Goal: Information Seeking & Learning: Learn about a topic

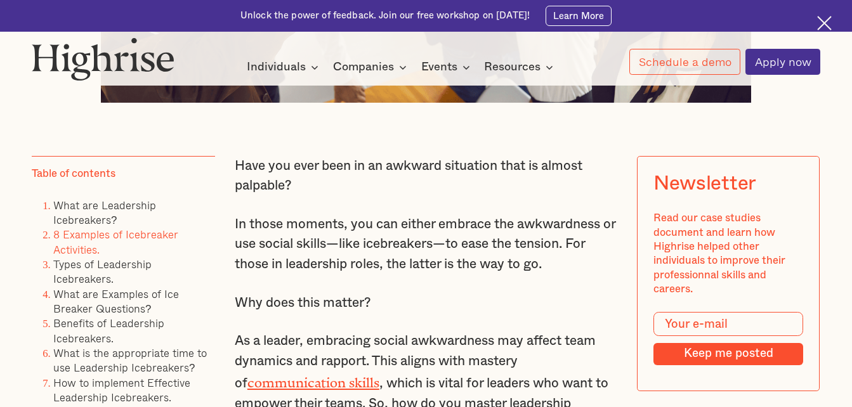
scroll to position [761, 0]
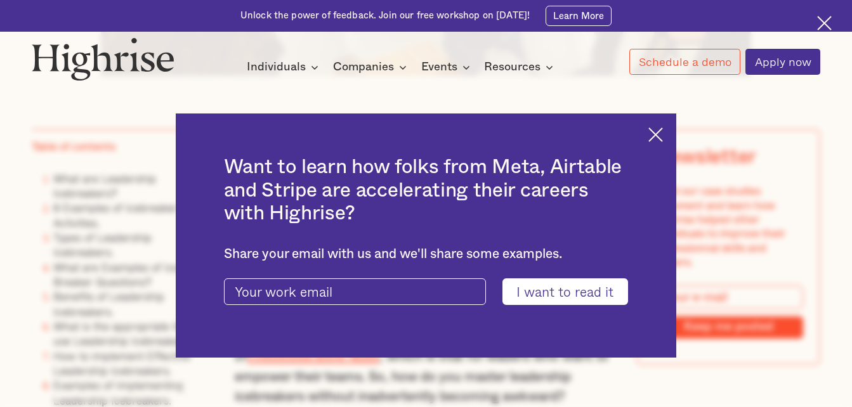
click at [663, 131] on img at bounding box center [655, 134] width 15 height 15
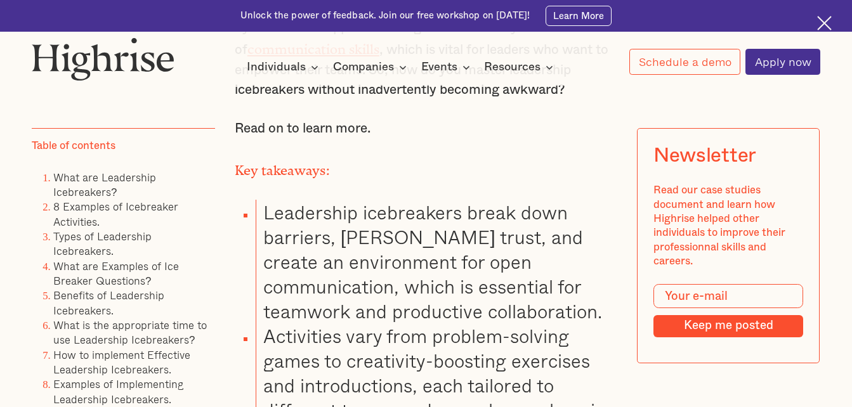
scroll to position [1078, 0]
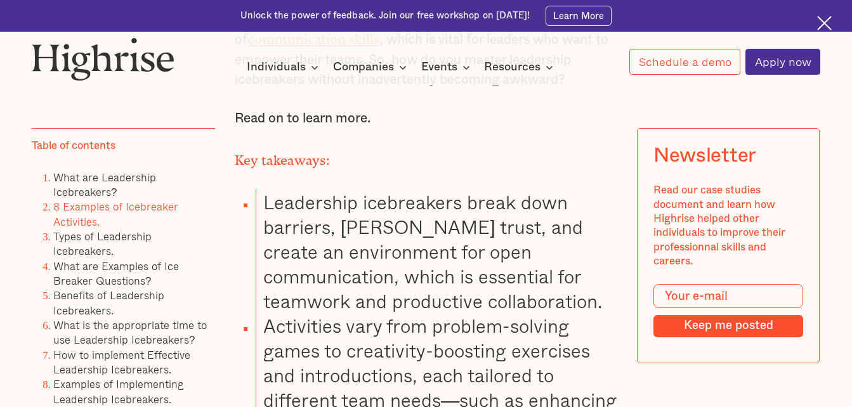
click at [78, 220] on link "8 Examples of Icebreaker Activities." at bounding box center [115, 214] width 125 height 30
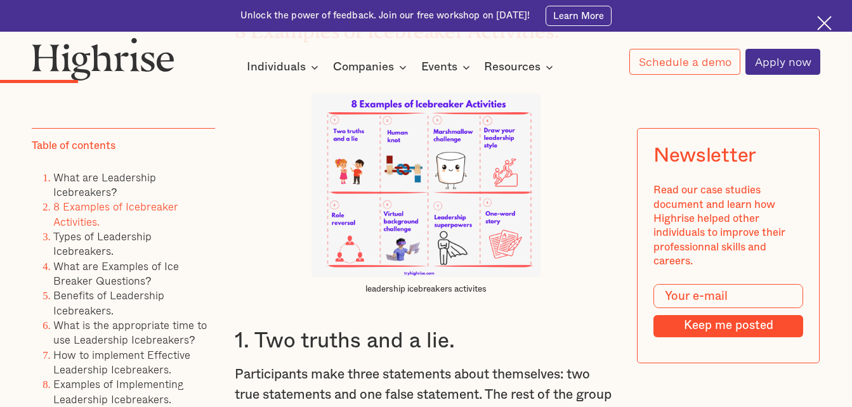
scroll to position [2357, 0]
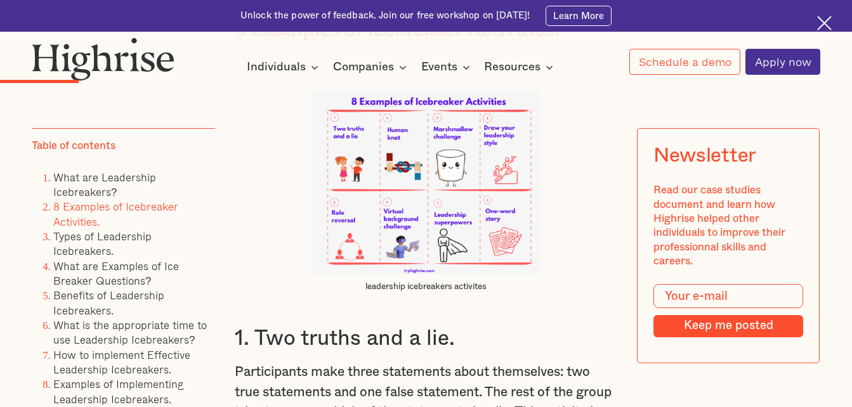
drag, startPoint x: 239, startPoint y: 13, endPoint x: 535, endPoint y: 17, distance: 296.3
click at [535, 17] on div "Unlock the power of feedback. Join our free workshop on [DATE]! Learn More" at bounding box center [426, 16] width 852 height 32
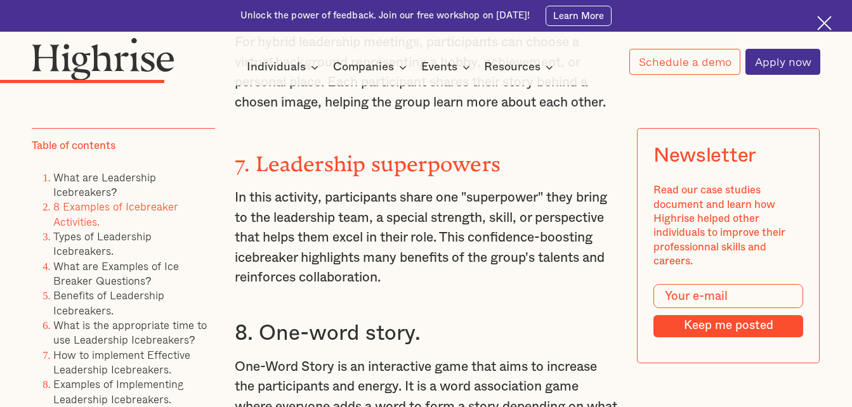
scroll to position [3753, 0]
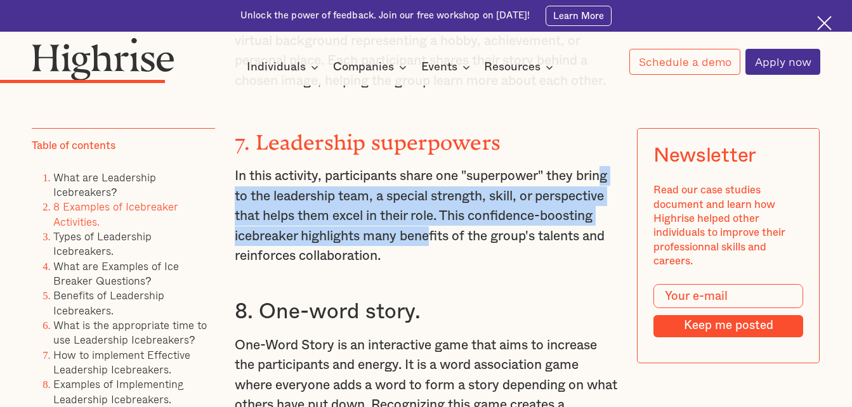
drag, startPoint x: 271, startPoint y: 188, endPoint x: 563, endPoint y: 223, distance: 293.9
click at [563, 223] on p "In this activity, participants share one "superpower" they bring to the leaders…" at bounding box center [426, 216] width 382 height 100
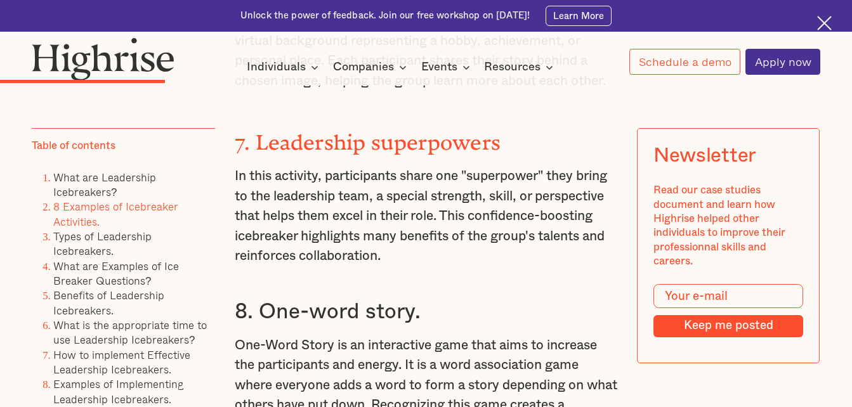
drag, startPoint x: 563, startPoint y: 223, endPoint x: 379, endPoint y: 282, distance: 193.4
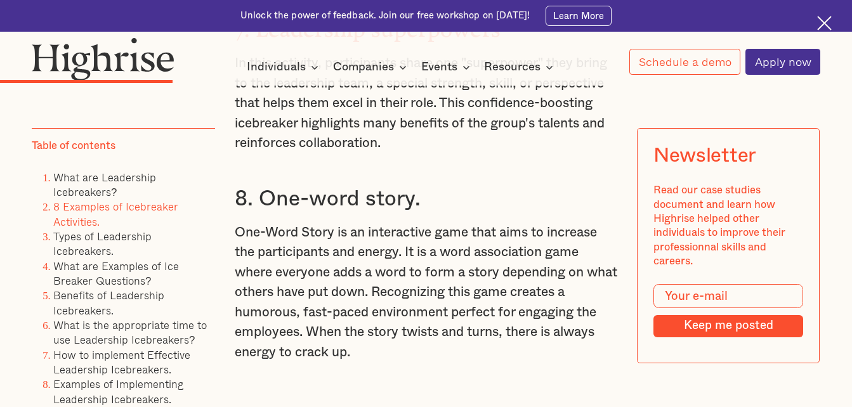
scroll to position [3879, 0]
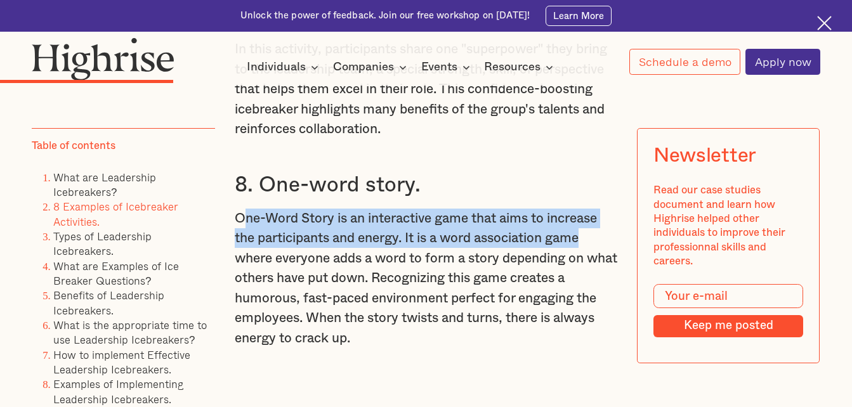
drag, startPoint x: 242, startPoint y: 219, endPoint x: 597, endPoint y: 235, distance: 355.6
click at [597, 235] on p "One-Word Story is an interactive game that aims to increase the participants an…" at bounding box center [426, 279] width 382 height 140
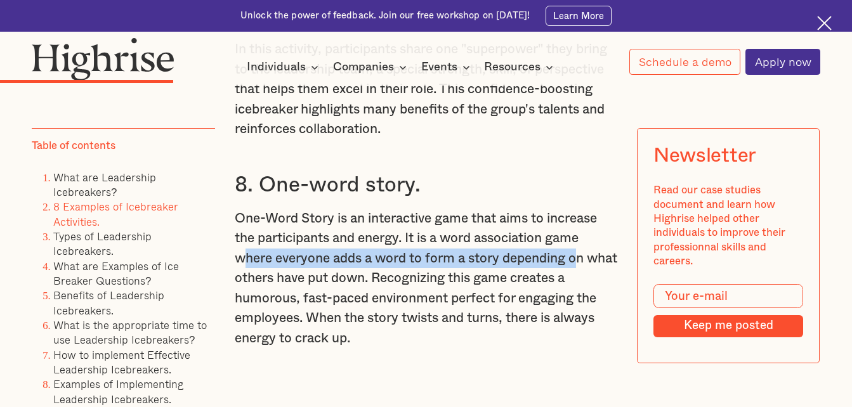
drag, startPoint x: 261, startPoint y: 259, endPoint x: 584, endPoint y: 262, distance: 323.5
click at [584, 262] on p "One-Word Story is an interactive game that aims to increase the participants an…" at bounding box center [426, 279] width 382 height 140
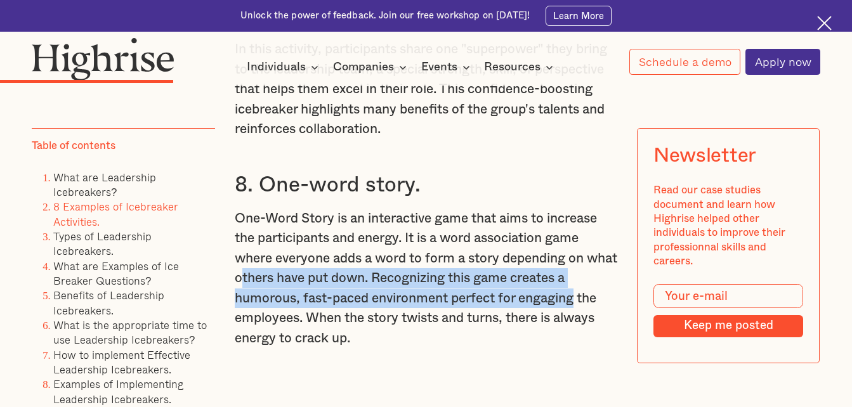
drag, startPoint x: 297, startPoint y: 278, endPoint x: 578, endPoint y: 288, distance: 281.2
click at [578, 288] on p "One-Word Story is an interactive game that aims to increase the participants an…" at bounding box center [426, 279] width 382 height 140
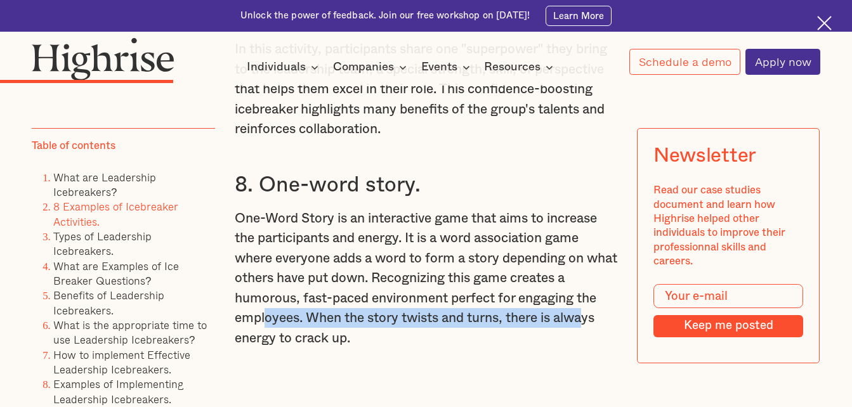
drag, startPoint x: 311, startPoint y: 317, endPoint x: 593, endPoint y: 320, distance: 282.3
click at [593, 320] on p "One-Word Story is an interactive game that aims to increase the participants an…" at bounding box center [426, 279] width 382 height 140
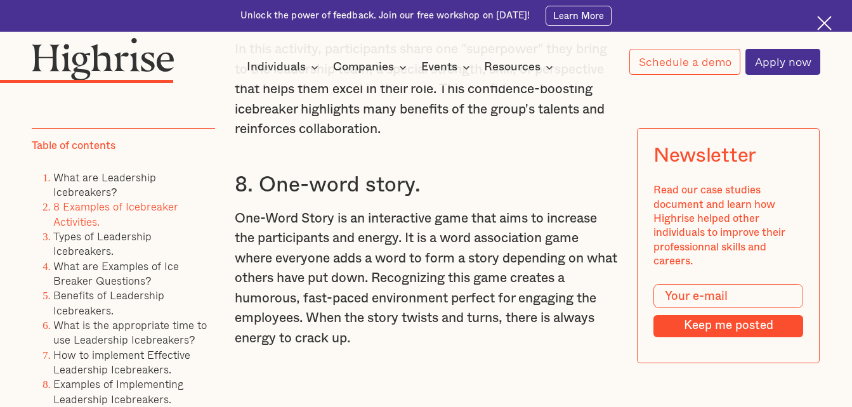
click at [422, 339] on p "One-Word Story is an interactive game that aims to increase the participants an…" at bounding box center [426, 279] width 382 height 140
drag, startPoint x: 438, startPoint y: 318, endPoint x: 503, endPoint y: 320, distance: 65.4
click at [503, 320] on p "One-Word Story is an interactive game that aims to increase the participants an…" at bounding box center [426, 279] width 382 height 140
drag, startPoint x: 503, startPoint y: 320, endPoint x: 398, endPoint y: 348, distance: 108.5
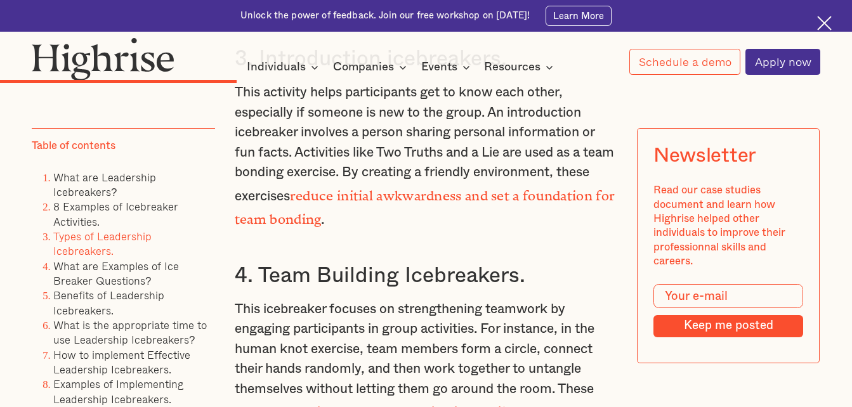
scroll to position [5021, 0]
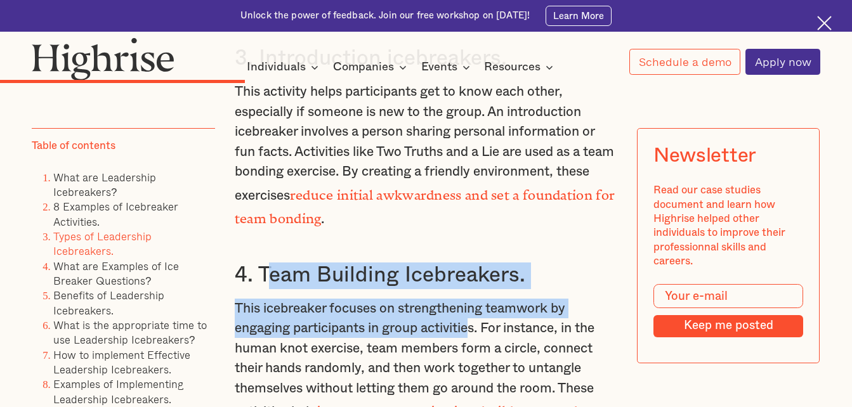
drag, startPoint x: 306, startPoint y: 266, endPoint x: 476, endPoint y: 305, distance: 173.7
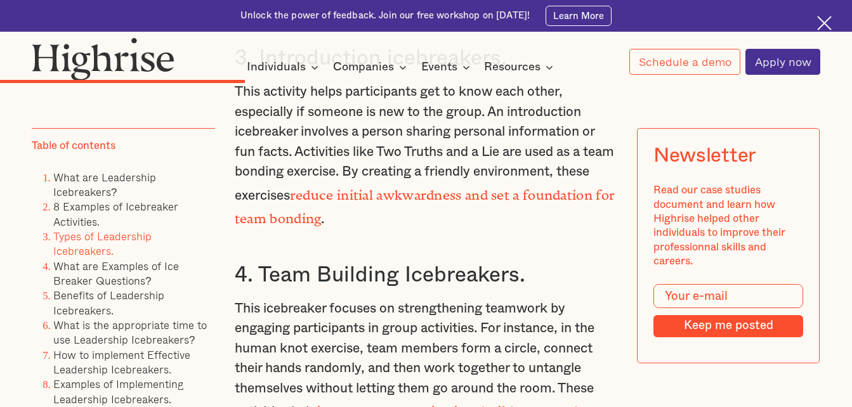
drag, startPoint x: 476, startPoint y: 305, endPoint x: 392, endPoint y: 342, distance: 91.5
click at [392, 342] on p "This icebreaker focuses on strengthening teamwork by engaging participants in g…" at bounding box center [426, 372] width 382 height 147
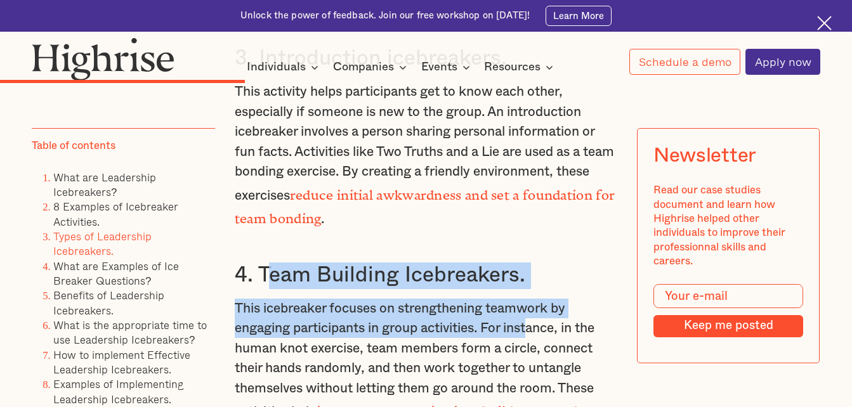
drag, startPoint x: 261, startPoint y: 256, endPoint x: 538, endPoint y: 314, distance: 282.7
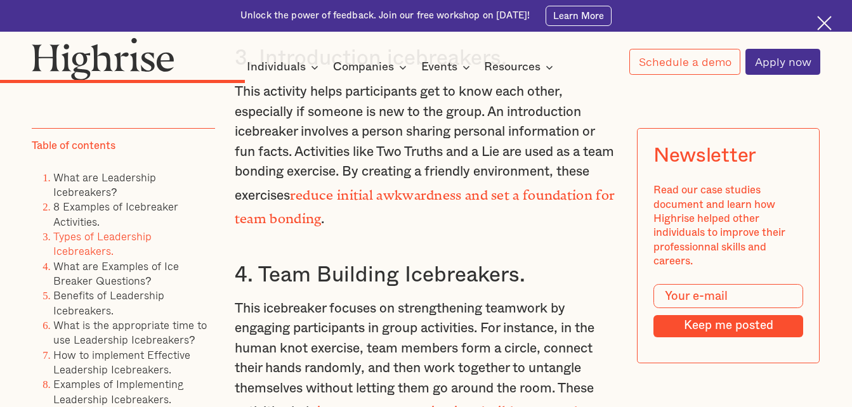
click at [396, 362] on p "This icebreaker focuses on strengthening teamwork by engaging participants in g…" at bounding box center [426, 372] width 382 height 147
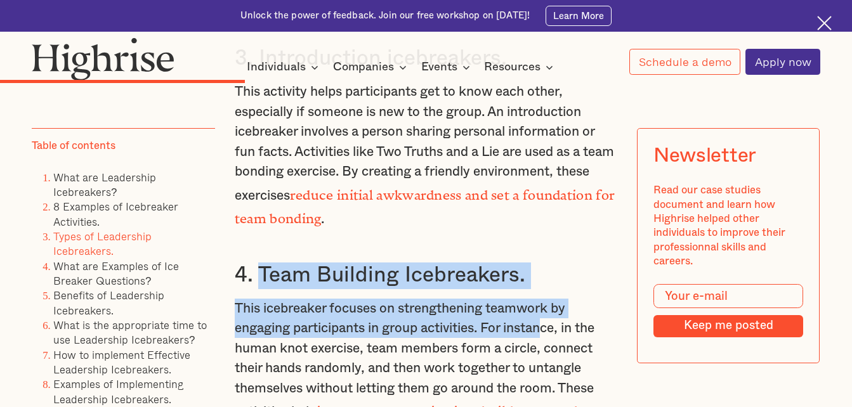
drag, startPoint x: 259, startPoint y: 258, endPoint x: 553, endPoint y: 306, distance: 298.3
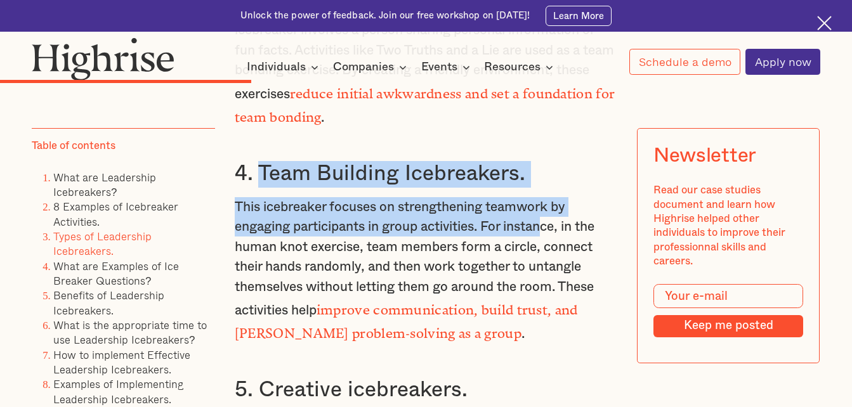
scroll to position [5212, 0]
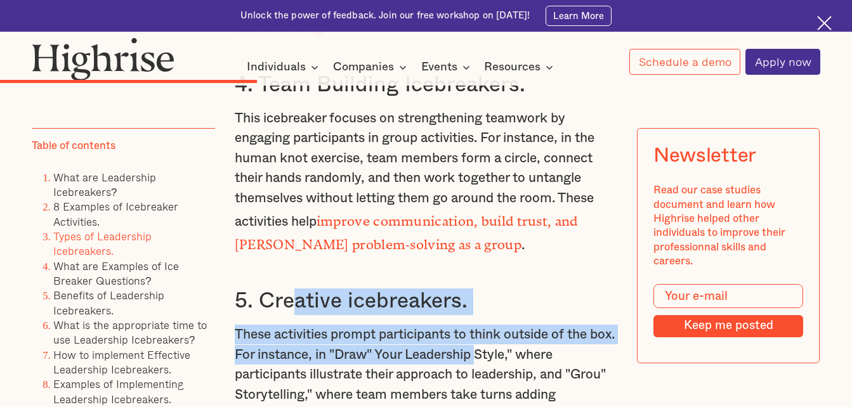
drag, startPoint x: 297, startPoint y: 289, endPoint x: 514, endPoint y: 344, distance: 223.7
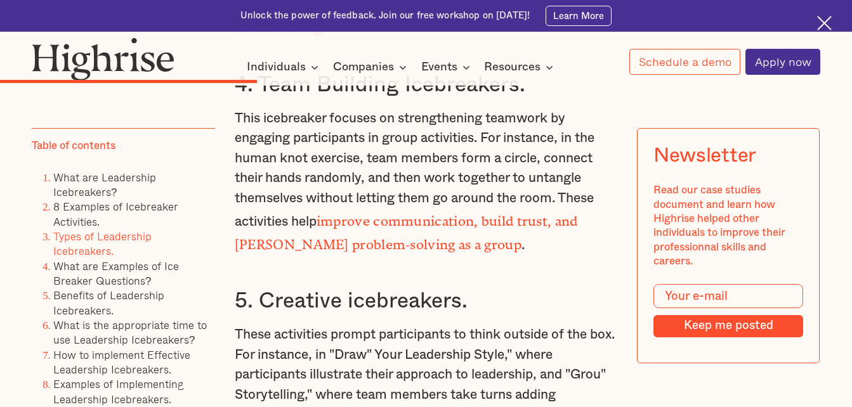
drag, startPoint x: 514, startPoint y: 344, endPoint x: 365, endPoint y: 382, distance: 153.8
click at [371, 391] on p "These activities prompt participants to think outside of the box. For instance,…" at bounding box center [426, 400] width 382 height 151
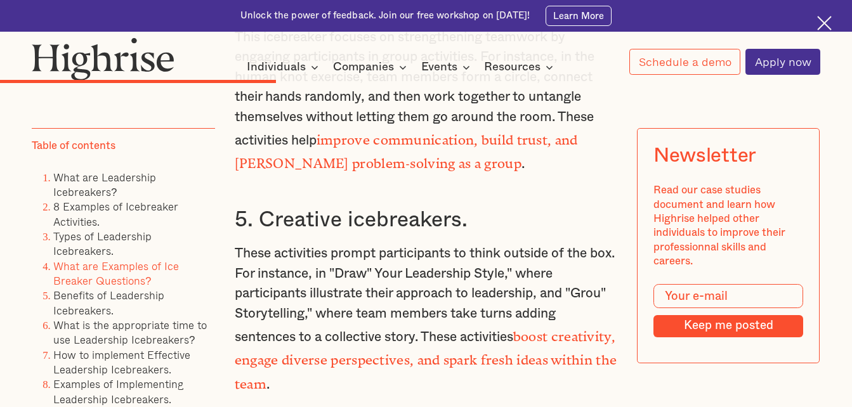
scroll to position [5529, 0]
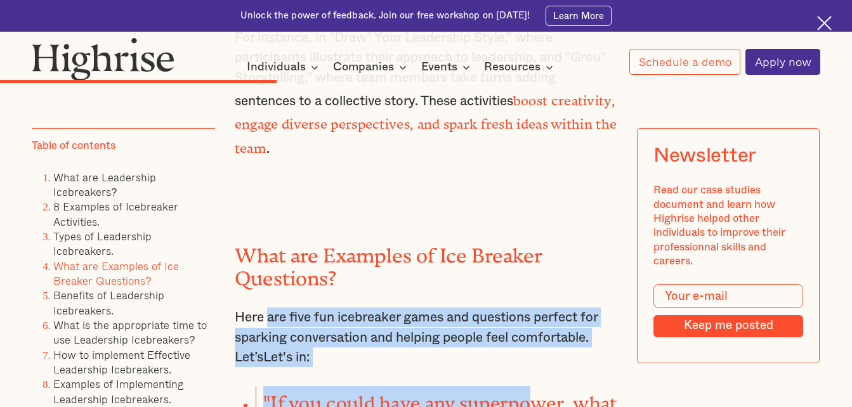
drag, startPoint x: 309, startPoint y: 310, endPoint x: 533, endPoint y: 365, distance: 231.4
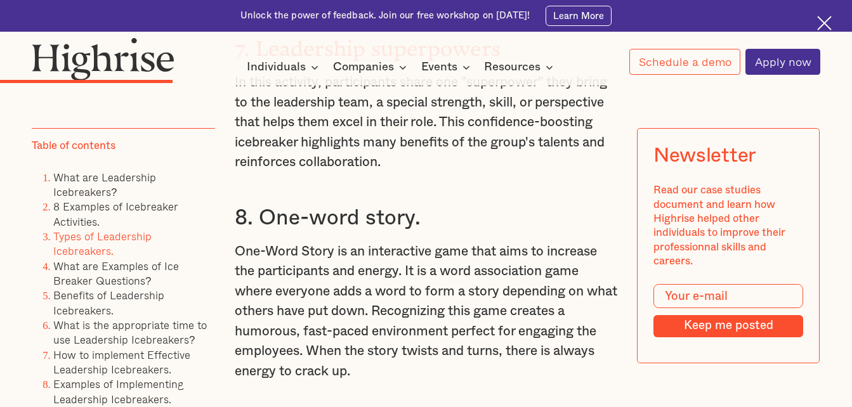
scroll to position [3879, 0]
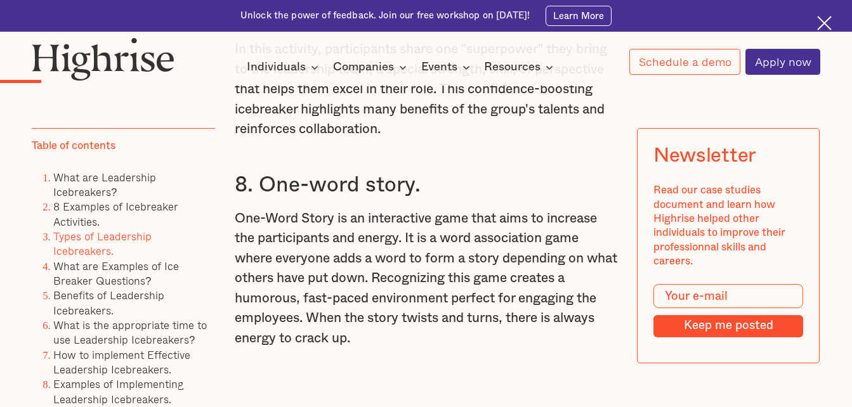
scroll to position [1078, 0]
